Goal: Information Seeking & Learning: Learn about a topic

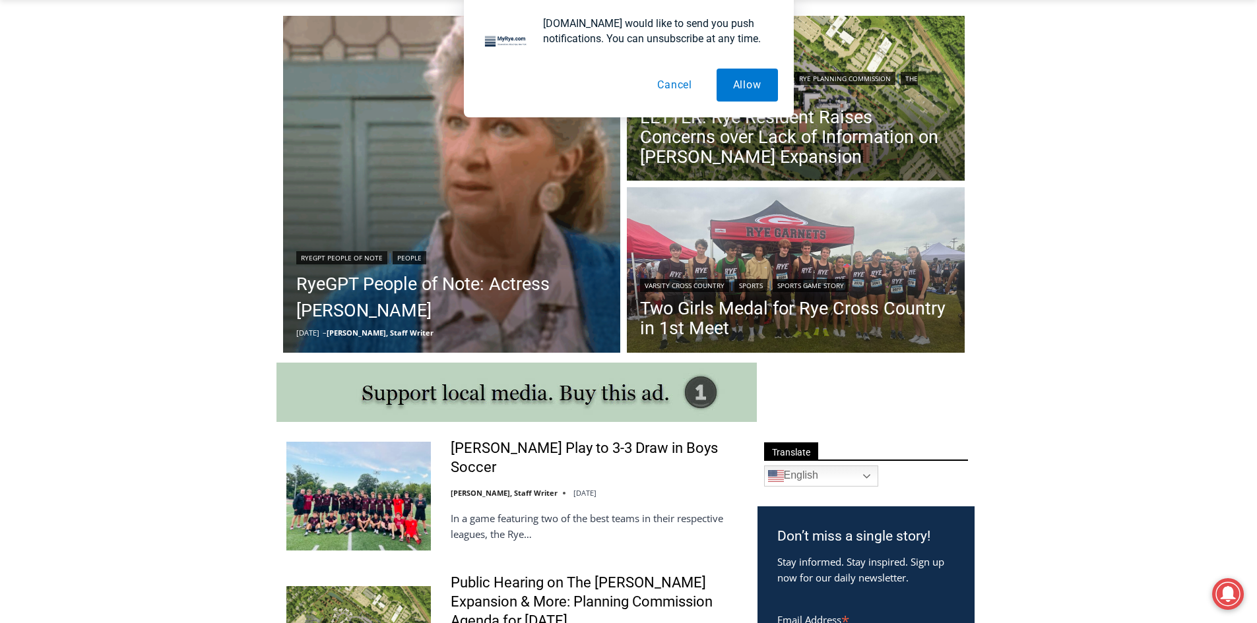
scroll to position [330, 0]
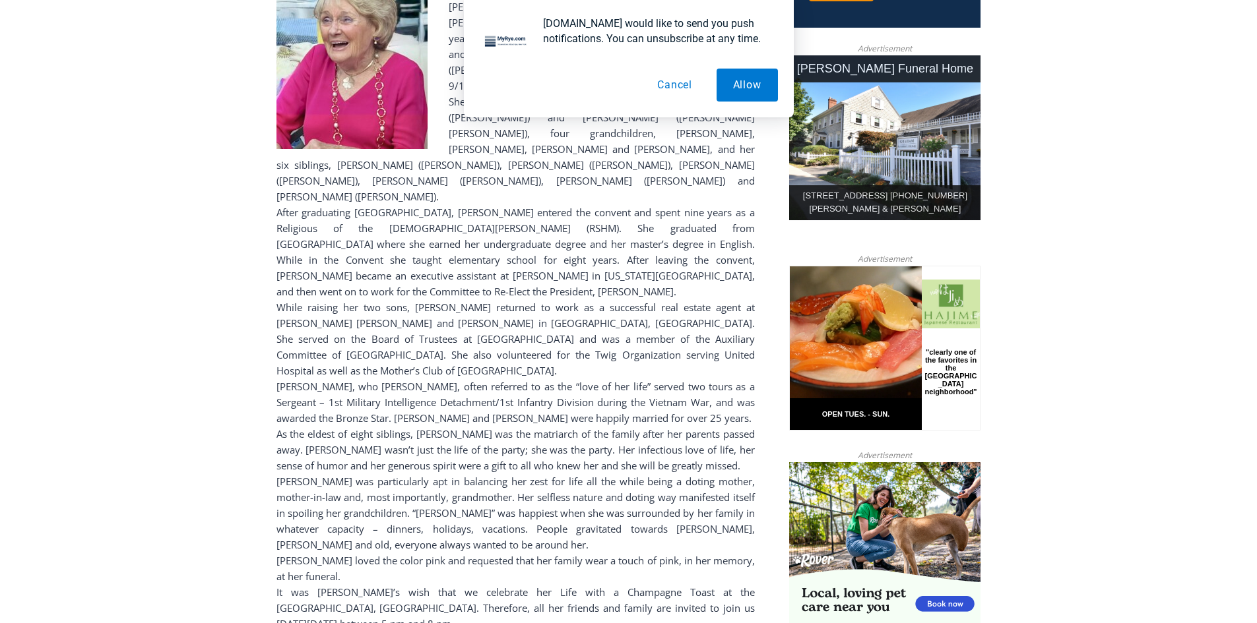
scroll to position [660, 0]
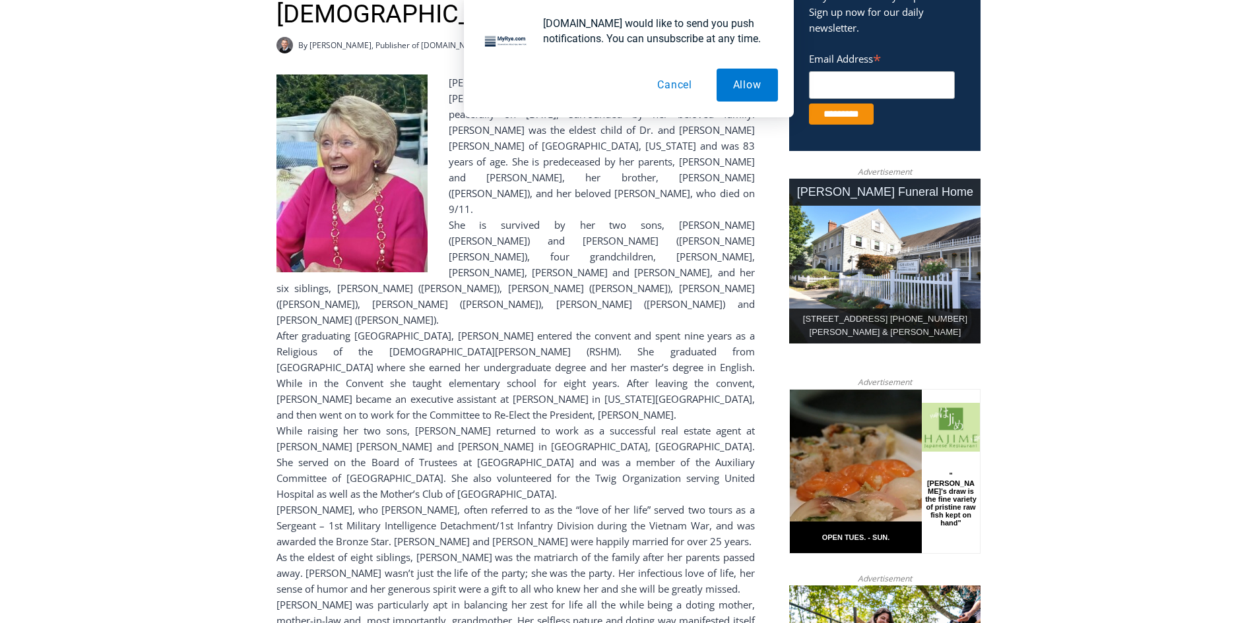
scroll to position [396, 0]
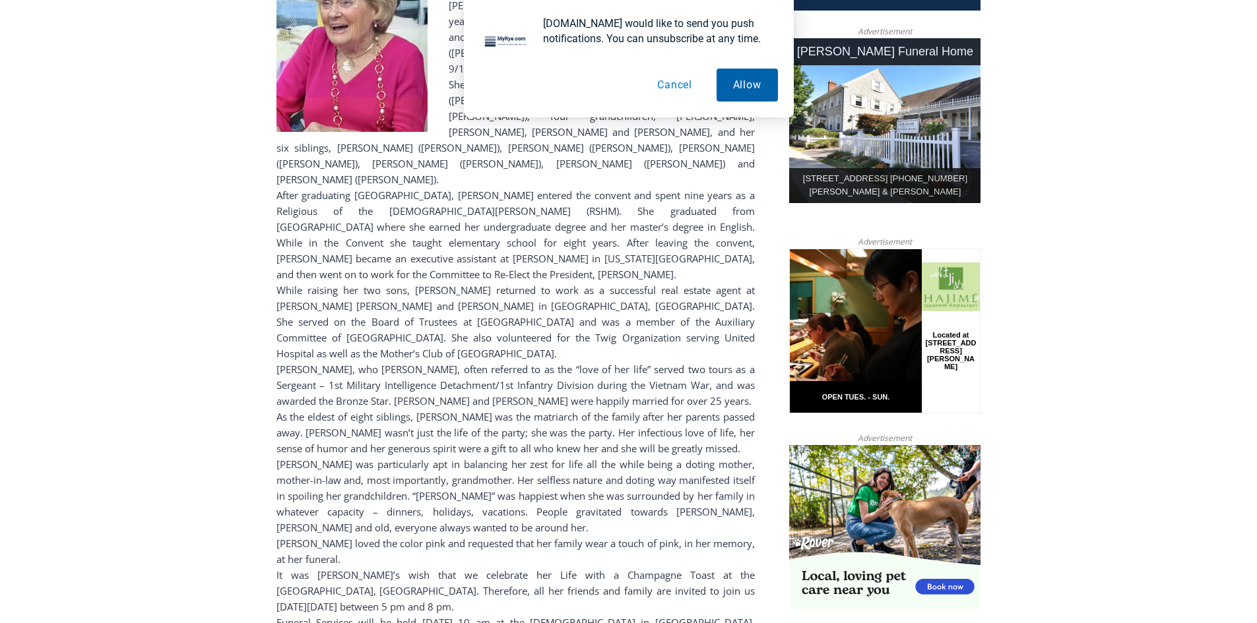
click at [751, 79] on button "Allow" at bounding box center [746, 85] width 61 height 33
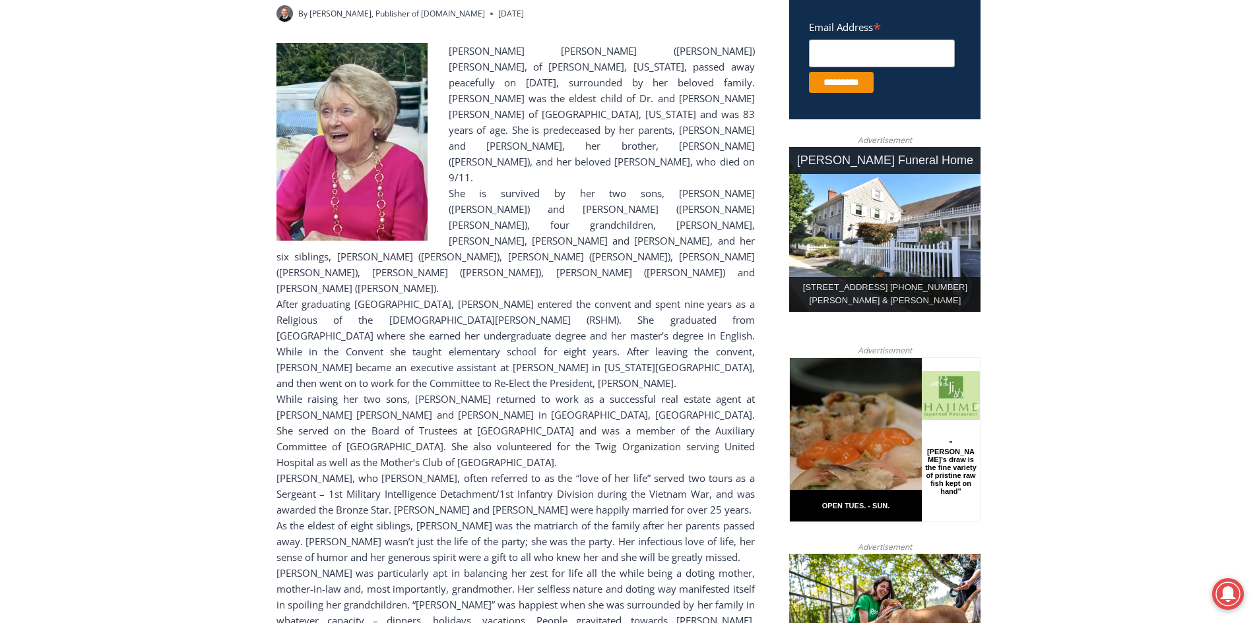
scroll to position [528, 0]
